Goal: Communication & Community: Connect with others

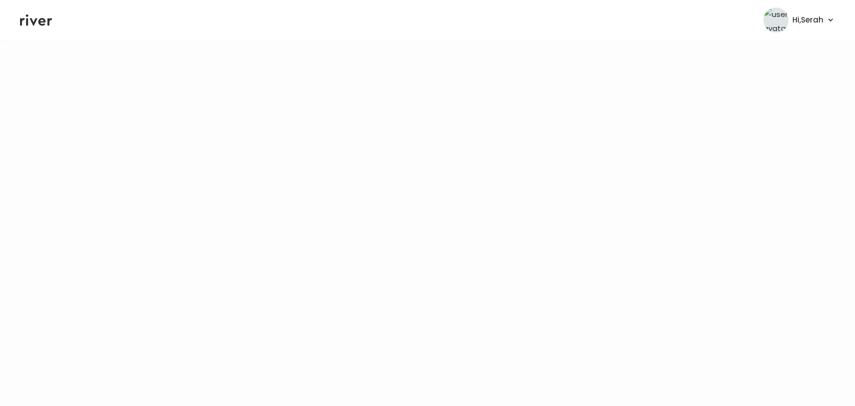
click at [38, 21] on icon at bounding box center [36, 20] width 32 height 15
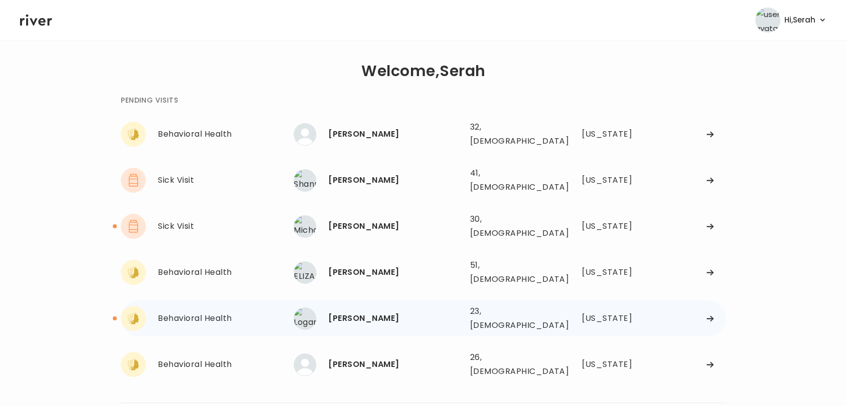
click at [357, 308] on div "[PERSON_NAME] 23, [DEMOGRAPHIC_DATA] See more" at bounding box center [378, 319] width 168 height 23
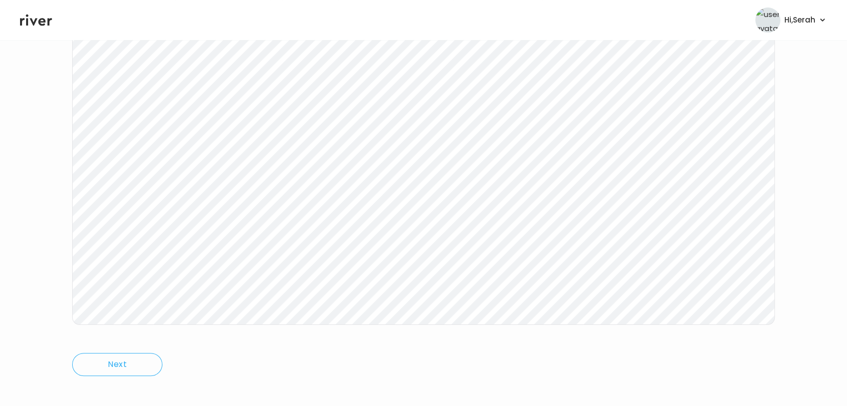
scroll to position [150, 0]
click at [32, 29] on header "Hi, Serah Profile Logout" at bounding box center [423, 20] width 847 height 40
click at [35, 26] on icon at bounding box center [36, 20] width 32 height 15
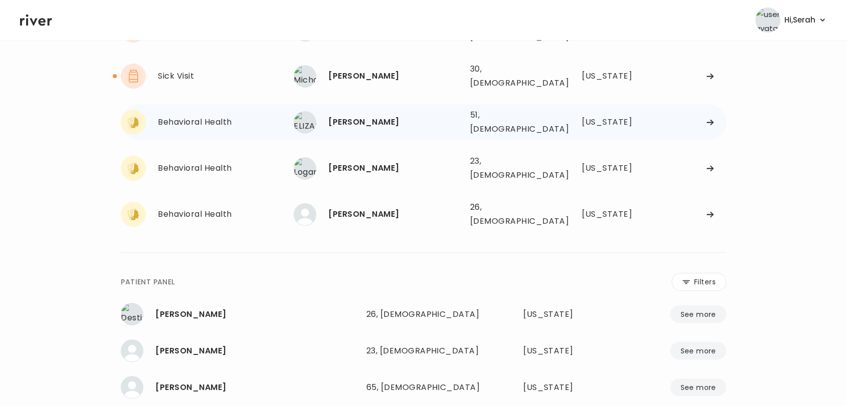
click at [357, 115] on div "[PERSON_NAME]" at bounding box center [394, 122] width 133 height 14
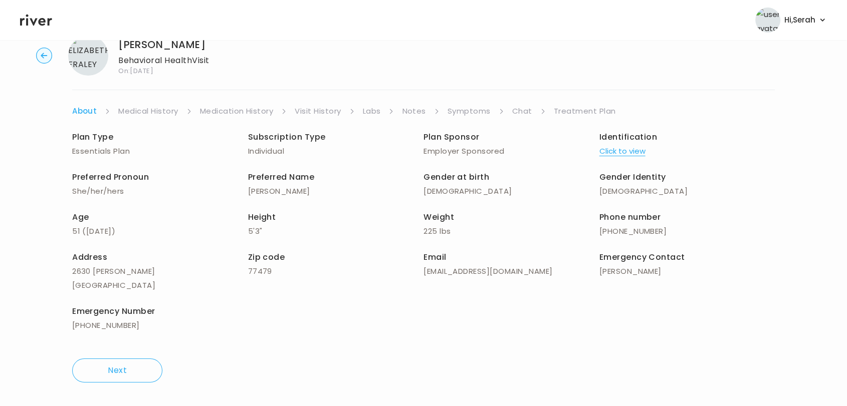
click at [512, 110] on link "Chat" at bounding box center [522, 111] width 20 height 14
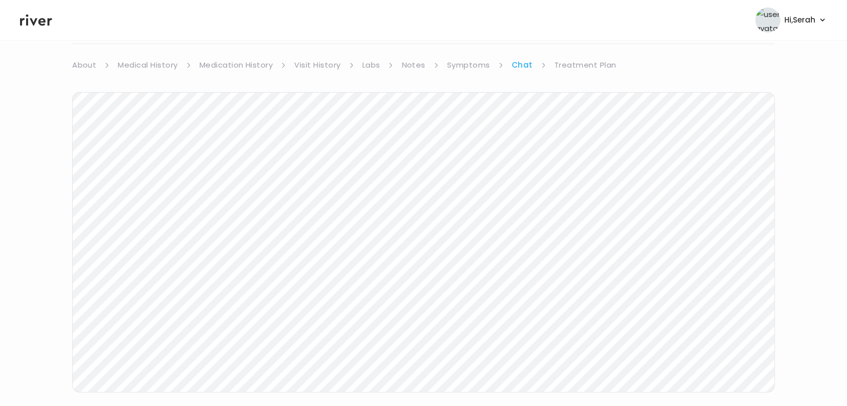
scroll to position [150, 0]
click at [29, 17] on icon at bounding box center [36, 20] width 32 height 15
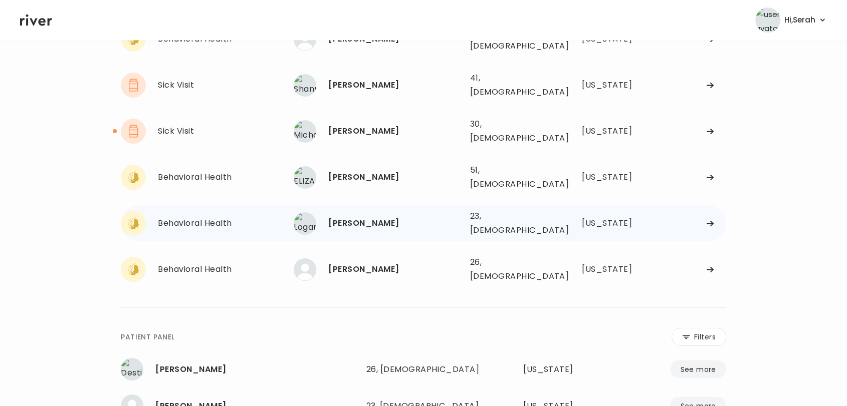
scroll to position [94, 0]
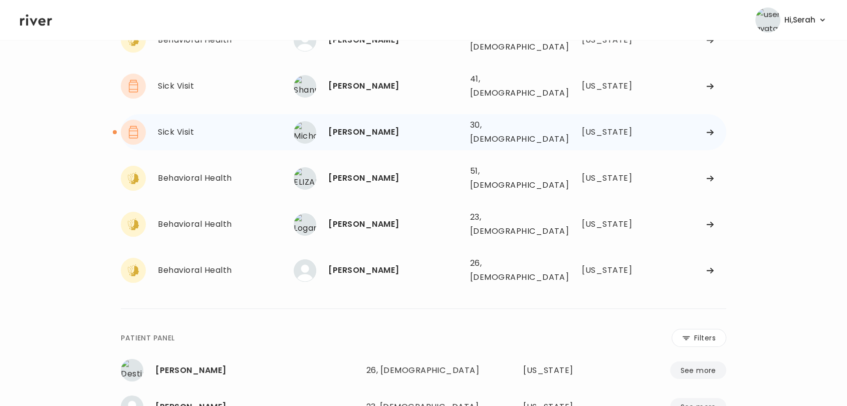
click at [356, 125] on div "[PERSON_NAME]" at bounding box center [394, 132] width 133 height 14
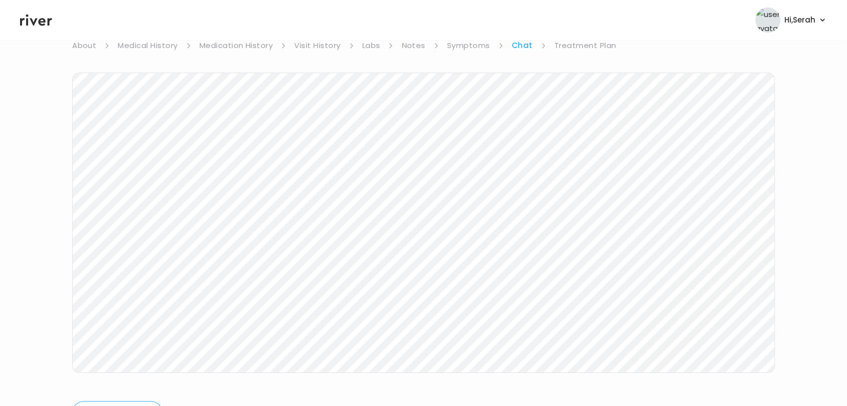
scroll to position [121, 0]
click at [39, 22] on icon at bounding box center [36, 21] width 32 height 12
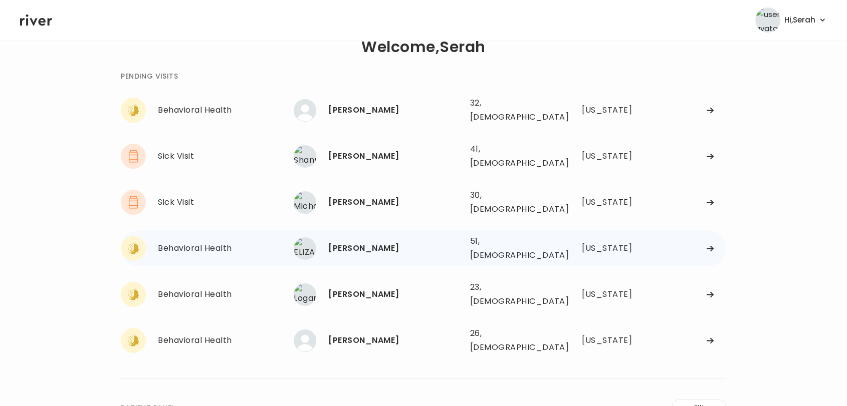
scroll to position [23, 0]
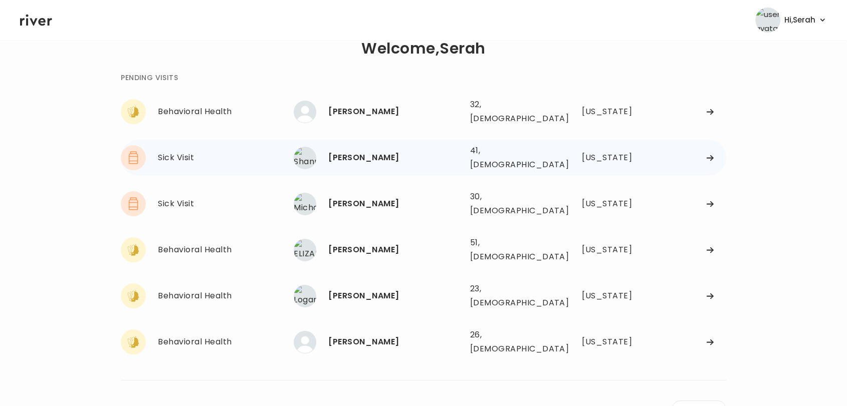
click at [335, 151] on div "[PERSON_NAME]" at bounding box center [394, 158] width 133 height 14
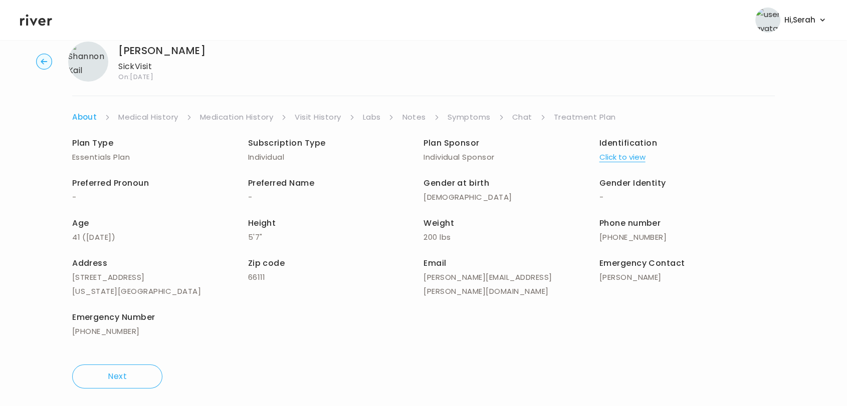
click at [488, 112] on link "Symptoms" at bounding box center [468, 117] width 43 height 14
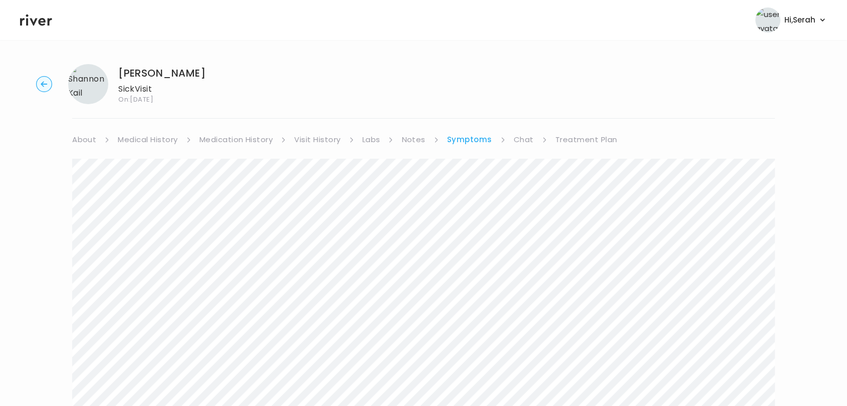
click at [522, 140] on link "Chat" at bounding box center [524, 140] width 20 height 14
click at [46, 23] on icon at bounding box center [36, 20] width 32 height 15
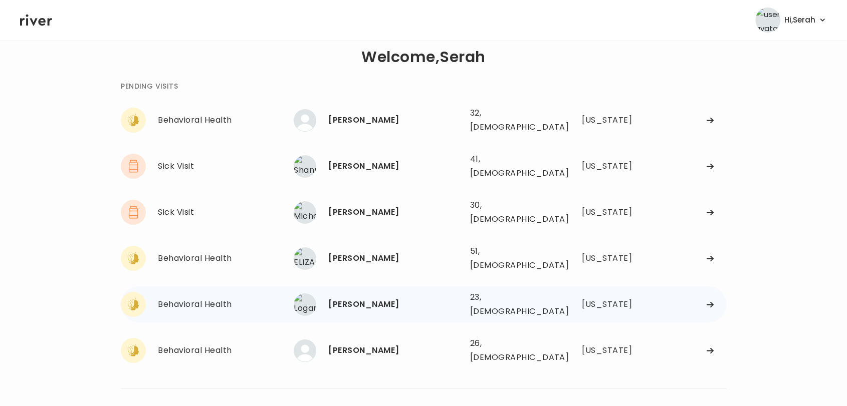
scroll to position [8, 0]
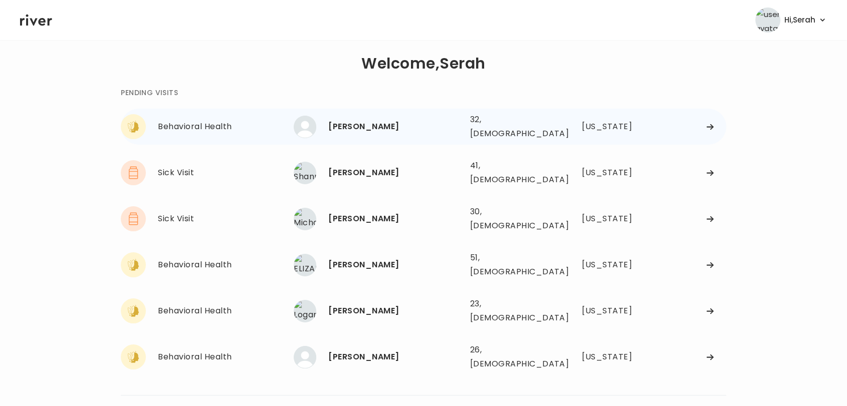
click at [342, 121] on div "[PERSON_NAME]" at bounding box center [394, 127] width 133 height 14
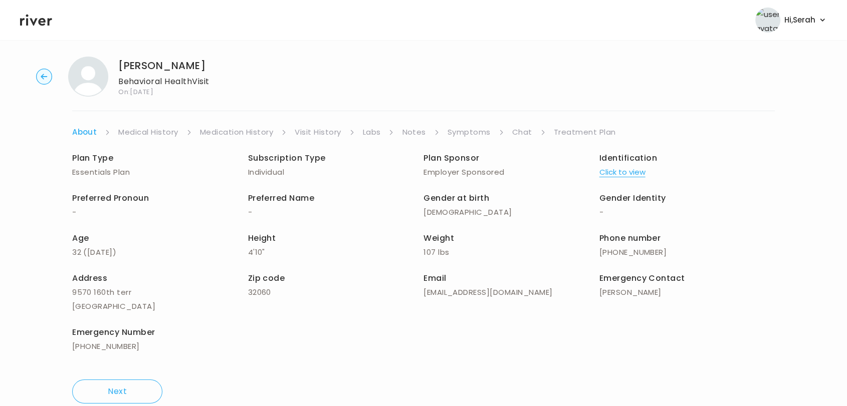
click at [461, 130] on link "Symptoms" at bounding box center [468, 132] width 43 height 14
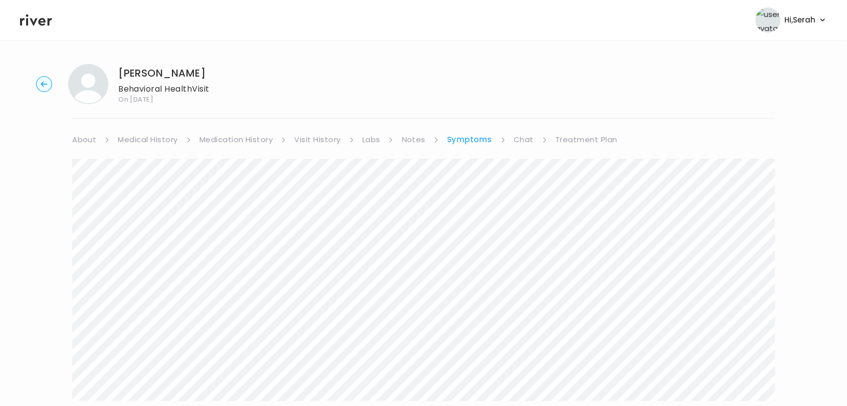
scroll to position [1, 0]
click at [154, 133] on link "Medical History" at bounding box center [148, 139] width 60 height 14
click at [216, 137] on link "Medication History" at bounding box center [240, 140] width 74 height 14
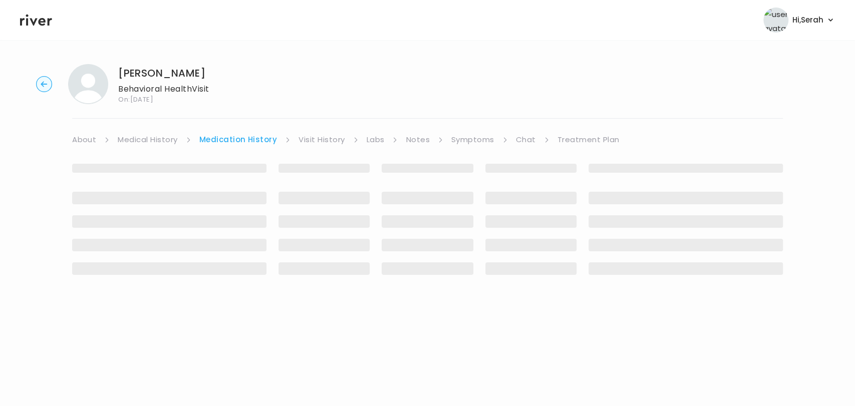
click at [519, 141] on link "Chat" at bounding box center [526, 140] width 20 height 14
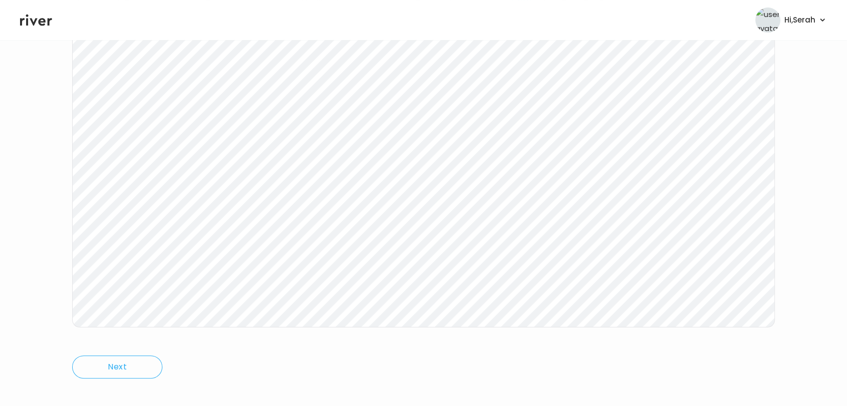
scroll to position [150, 0]
click at [29, 23] on icon at bounding box center [36, 20] width 32 height 15
